Goal: Task Accomplishment & Management: Use online tool/utility

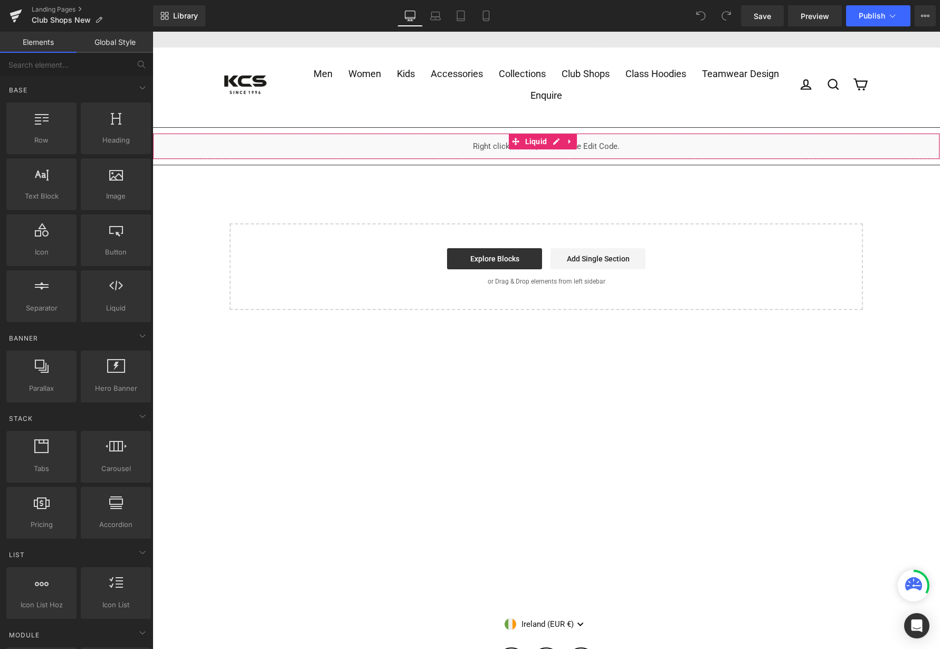
click at [557, 139] on div "Liquid" at bounding box center [546, 146] width 787 height 26
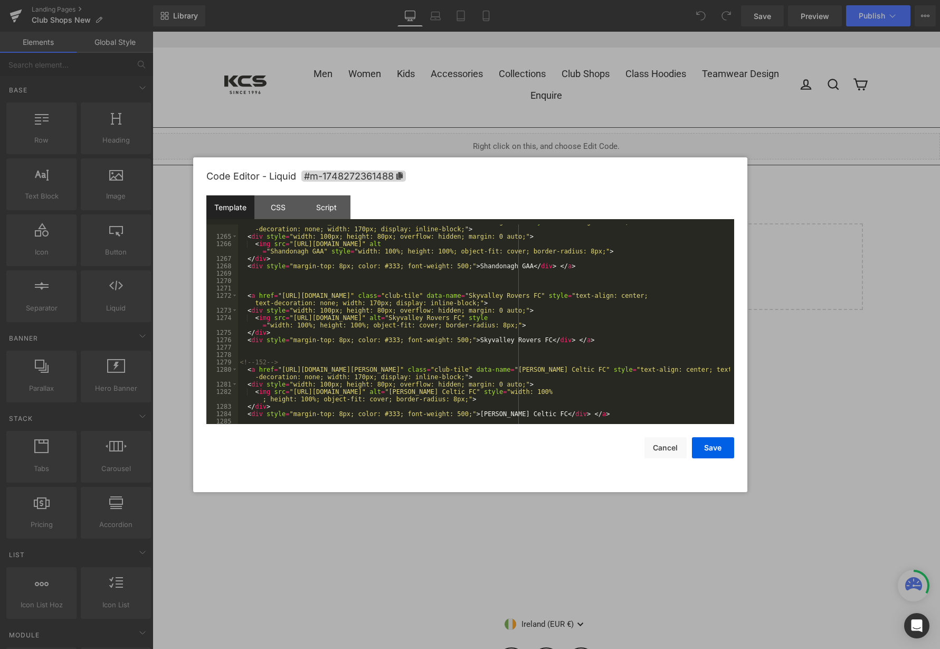
scroll to position [11622, 0]
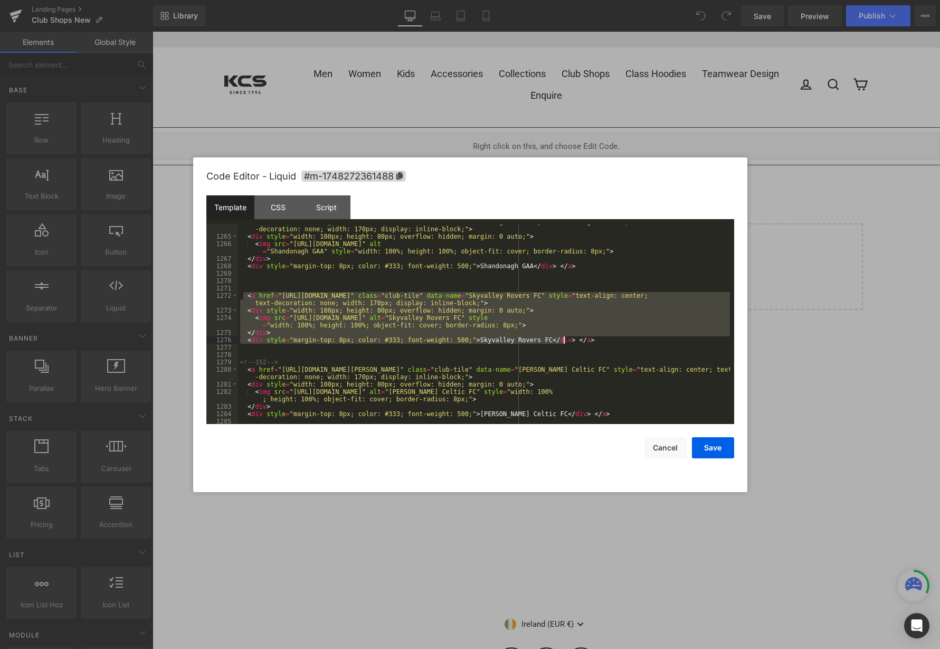
drag, startPoint x: 245, startPoint y: 296, endPoint x: 568, endPoint y: 343, distance: 326.5
click at [568, 343] on div "< a href = "[URL][DOMAIN_NAME]" class = "club-tile" data-name = "Shandonagh GAA…" at bounding box center [484, 329] width 492 height 222
click at [574, 343] on div "< a href = "[URL][DOMAIN_NAME]" class = "club-tile" data-name = "Shandonagh GAA…" at bounding box center [484, 324] width 492 height 200
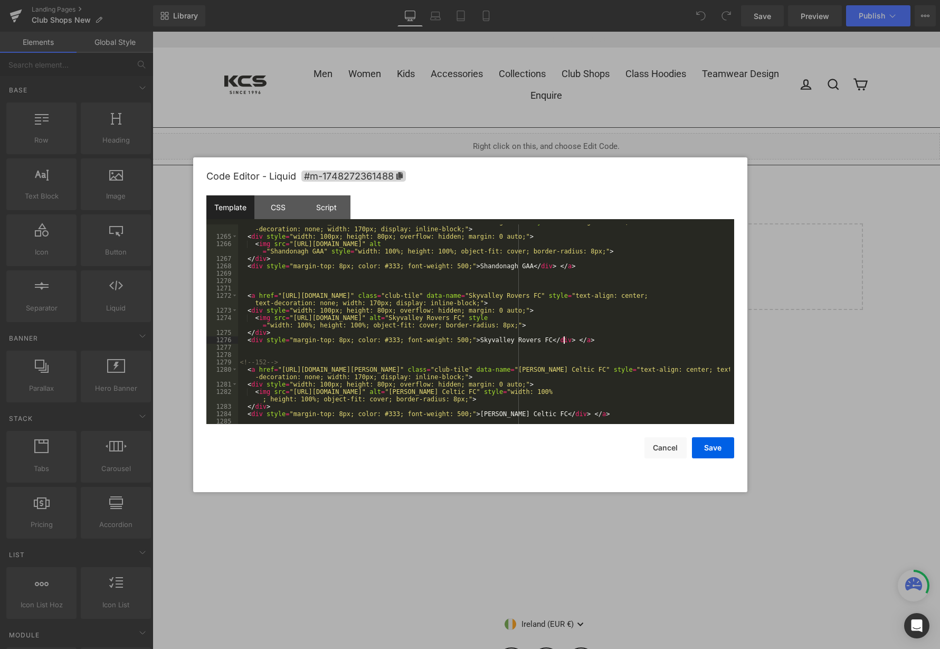
click at [558, 349] on div "< a href = "[URL][DOMAIN_NAME]" class = "club-tile" data-name = "Shandonagh GAA…" at bounding box center [484, 329] width 492 height 222
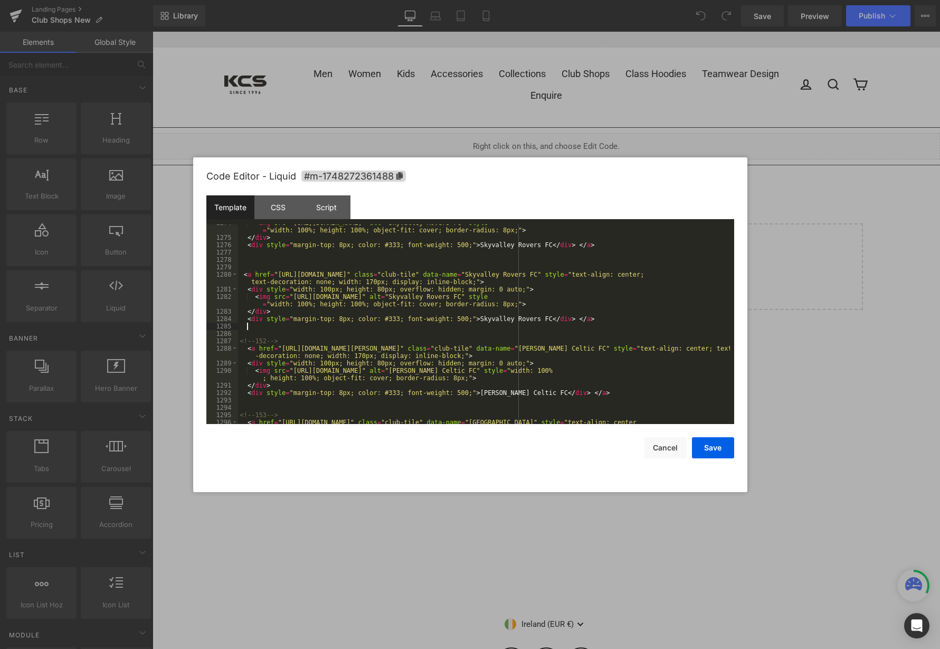
scroll to position [11717, 0]
drag, startPoint x: 561, startPoint y: 274, endPoint x: 627, endPoint y: 275, distance: 66.5
click at [627, 275] on div "< img src = "[URL][DOMAIN_NAME]" alt = "Skyvalley Rovers FC" style = "width: 10…" at bounding box center [484, 333] width 492 height 229
drag, startPoint x: 626, startPoint y: 296, endPoint x: 692, endPoint y: 299, distance: 66.0
click at [692, 299] on div "< img src = "[URL][DOMAIN_NAME]" alt = "Skyvalley Rovers FC" style = "width: 10…" at bounding box center [484, 333] width 492 height 229
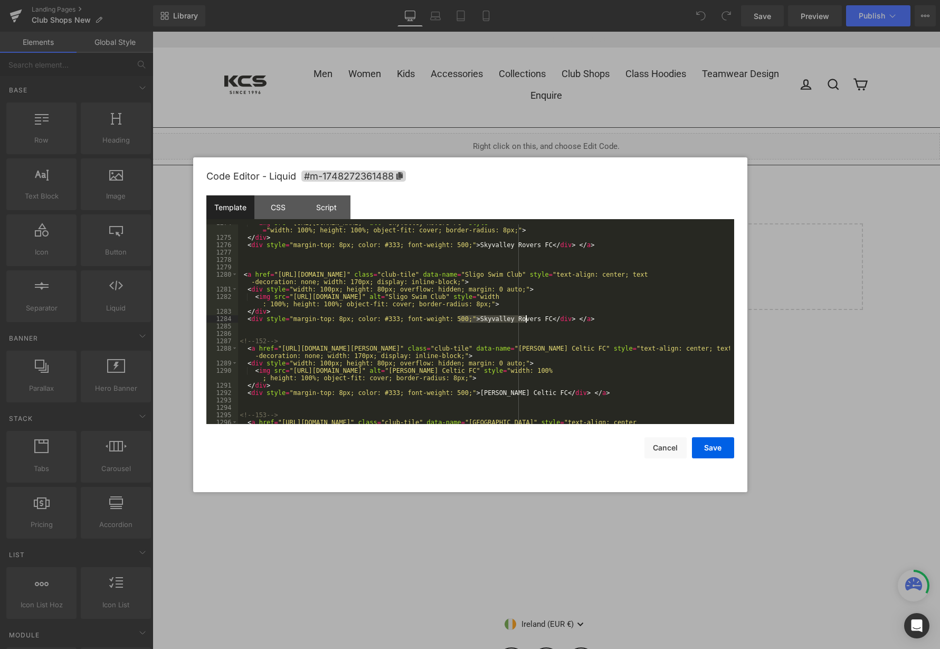
drag, startPoint x: 459, startPoint y: 319, endPoint x: 524, endPoint y: 318, distance: 64.9
click at [524, 318] on div "< img src = "[URL][DOMAIN_NAME]" alt = "Skyvalley Rovers FC" style = "width: 10…" at bounding box center [484, 333] width 492 height 229
drag, startPoint x: 288, startPoint y: 296, endPoint x: 601, endPoint y: 300, distance: 313.0
click at [601, 300] on div "< img src = "[URL][DOMAIN_NAME]" alt = "Skyvalley Rovers FC" style = "width: 10…" at bounding box center [484, 333] width 492 height 229
drag, startPoint x: 302, startPoint y: 273, endPoint x: 452, endPoint y: 274, distance: 149.9
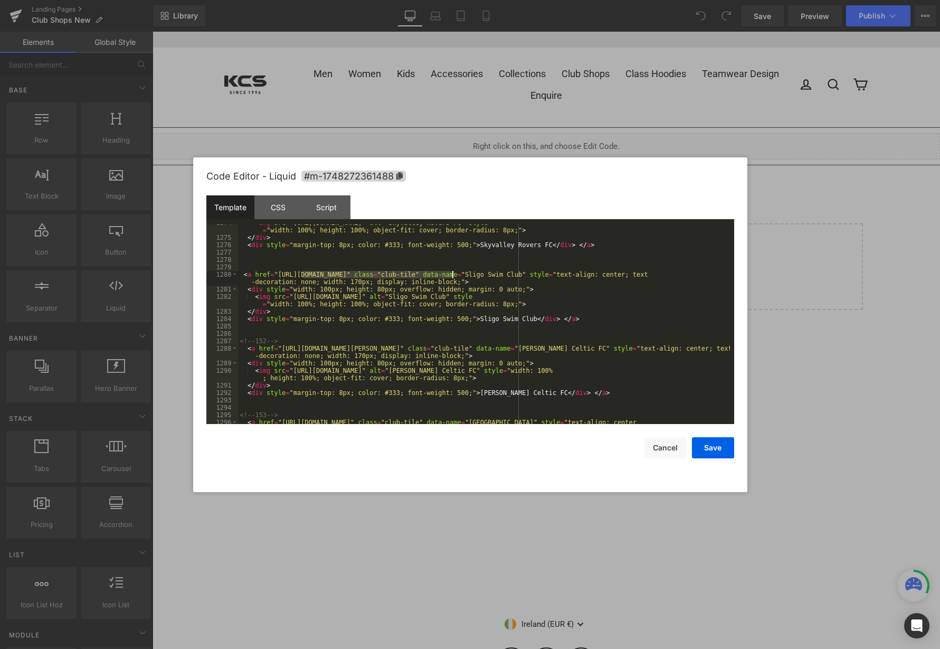
click at [452, 274] on div "< img src = "[URL][DOMAIN_NAME]" alt = "Skyvalley Rovers FC" style = "width: 10…" at bounding box center [484, 333] width 492 height 229
click at [714, 445] on button "Save" at bounding box center [713, 447] width 42 height 21
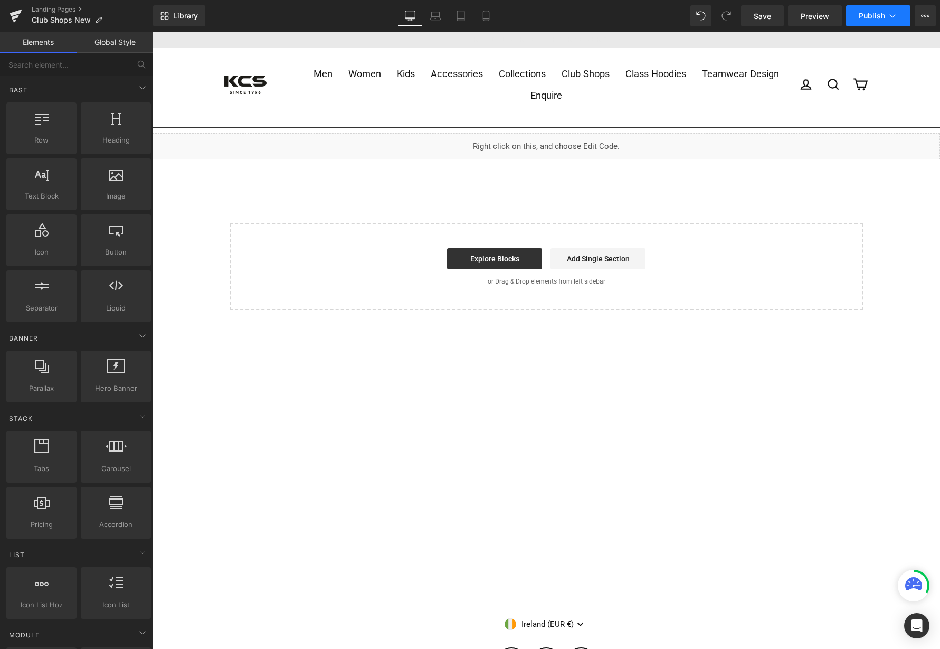
click at [881, 14] on span "Publish" at bounding box center [872, 16] width 26 height 8
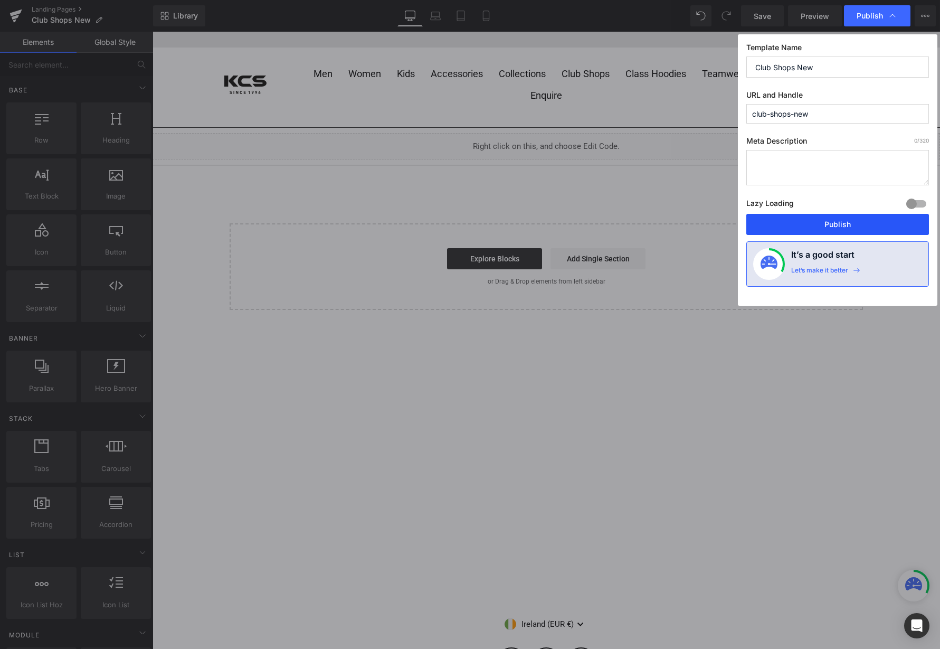
drag, startPoint x: 849, startPoint y: 219, endPoint x: 694, endPoint y: 188, distance: 157.7
click at [849, 219] on button "Publish" at bounding box center [837, 224] width 183 height 21
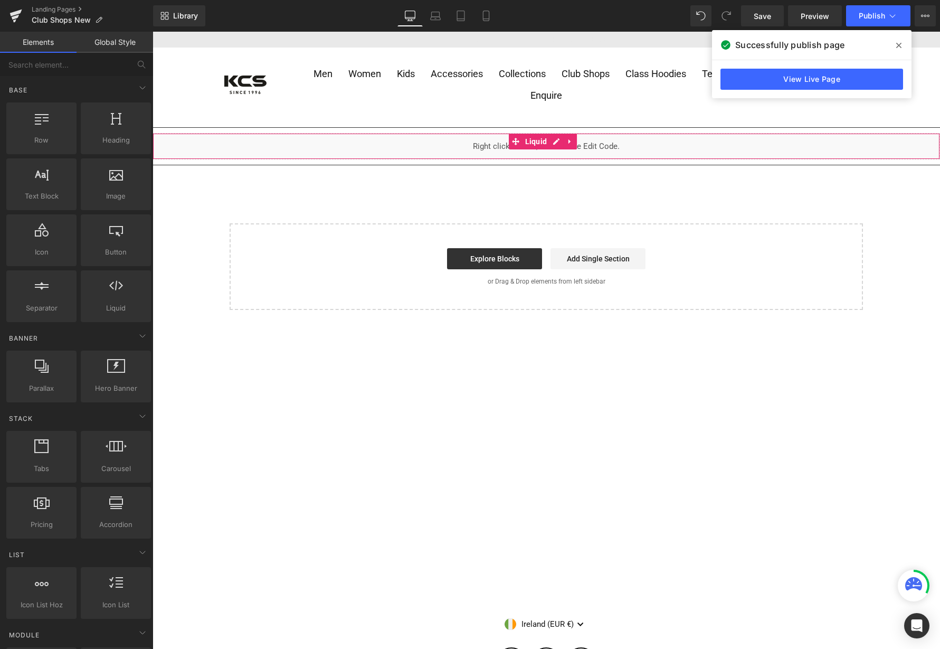
click at [553, 139] on div "Liquid" at bounding box center [546, 146] width 787 height 26
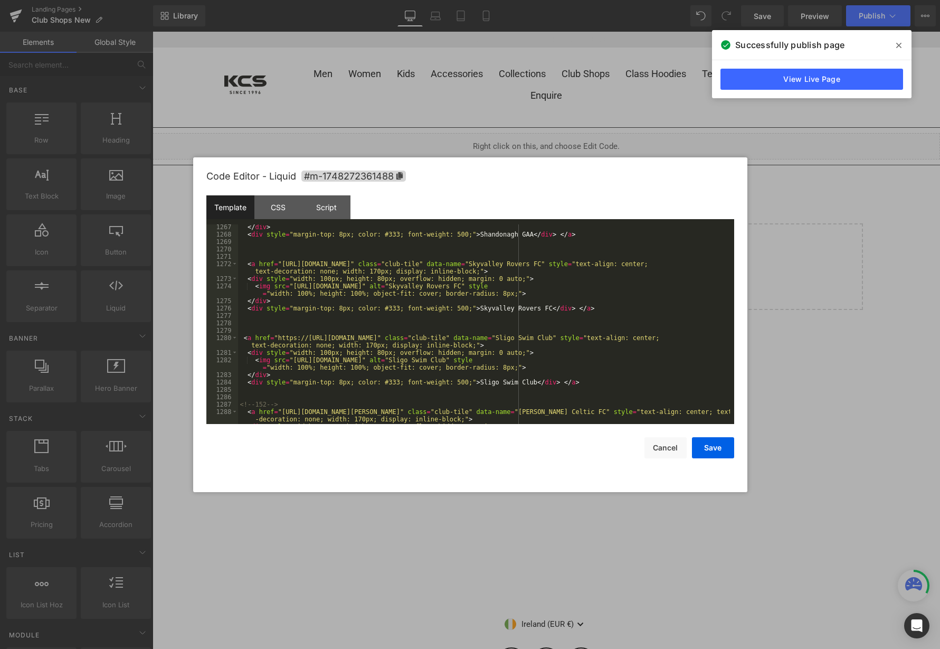
scroll to position [11686, 0]
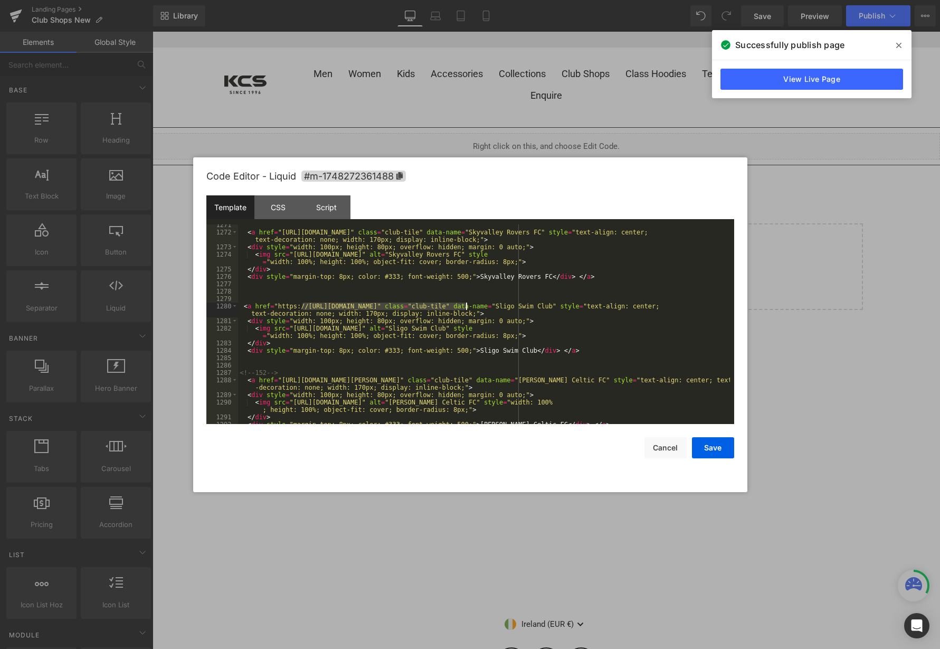
drag, startPoint x: 302, startPoint y: 305, endPoint x: 466, endPoint y: 306, distance: 164.1
click at [466, 306] on div "< a href = "[URL][DOMAIN_NAME]" class = "club-tile" data-name = "Skyvalley Rove…" at bounding box center [484, 328] width 492 height 214
drag, startPoint x: 273, startPoint y: 307, endPoint x: 311, endPoint y: 307, distance: 38.5
click at [311, 307] on div "< a href = "[URL][DOMAIN_NAME]" class = "club-tile" data-name = "Skyvalley Rove…" at bounding box center [484, 328] width 492 height 214
click at [326, 295] on div "< a href = "[URL][DOMAIN_NAME]" class = "club-tile" data-name = "Skyvalley Rove…" at bounding box center [484, 328] width 492 height 214
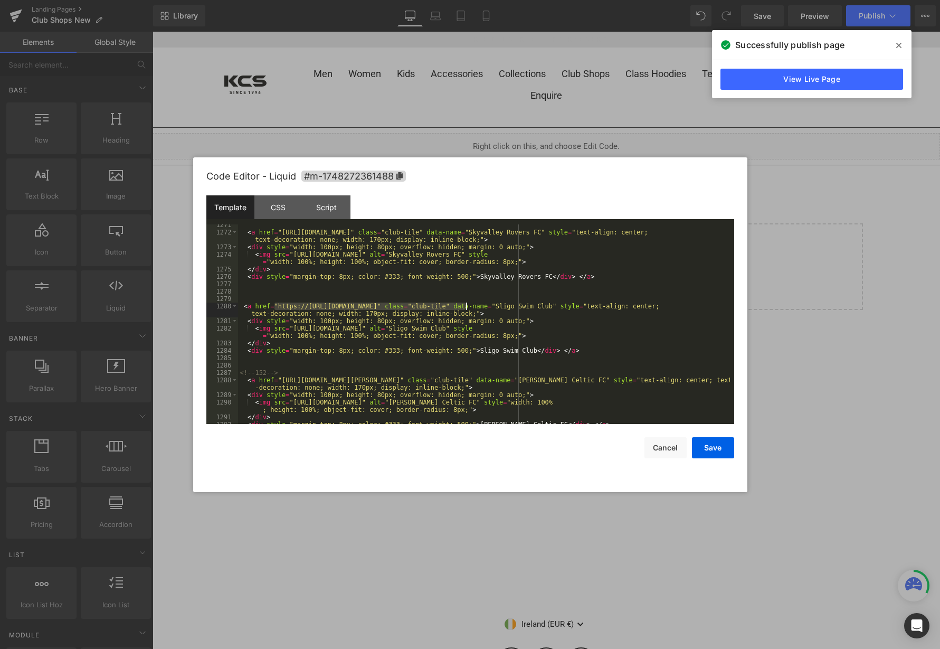
drag, startPoint x: 274, startPoint y: 306, endPoint x: 466, endPoint y: 304, distance: 191.6
click at [466, 304] on div "< a href = "[URL][DOMAIN_NAME]" class = "club-tile" data-name = "Skyvalley Rove…" at bounding box center [484, 328] width 492 height 214
click at [714, 442] on button "Save" at bounding box center [713, 447] width 42 height 21
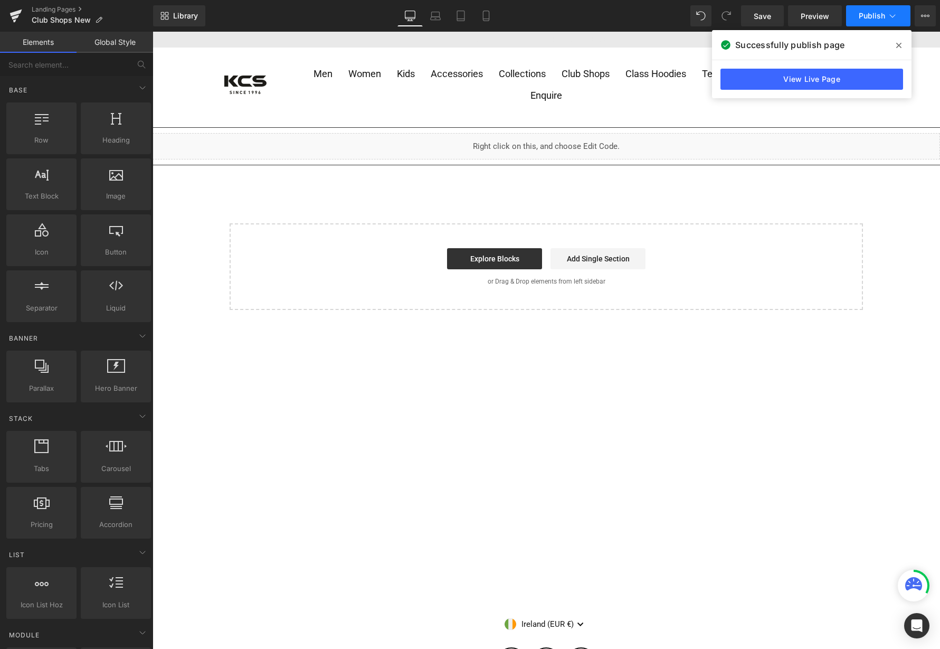
click at [882, 12] on span "Publish" at bounding box center [872, 16] width 26 height 8
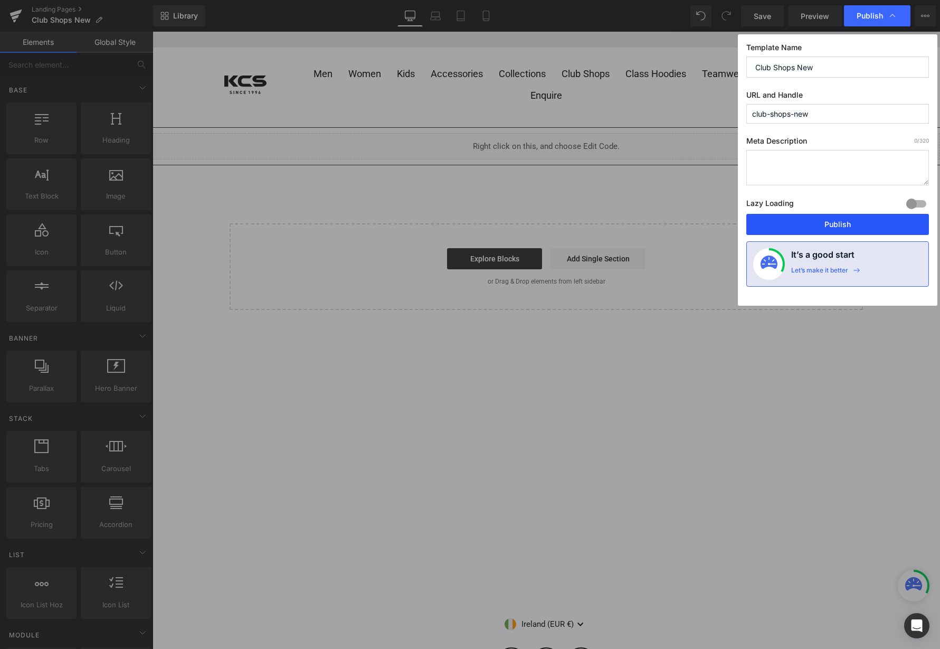
click at [846, 218] on button "Publish" at bounding box center [837, 224] width 183 height 21
